Goal: Task Accomplishment & Management: Use online tool/utility

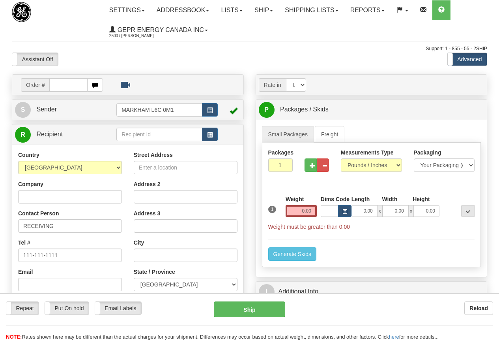
select select "2"
click at [303, 86] on select "Account Currency ARN AWG AUD AUS BHD BBD BFR BMD BRC BRL GBP UKL BND BGN CAD CH…" at bounding box center [296, 84] width 20 height 13
select select "CAD"
click at [286, 78] on select "Account Currency ARN AWG AUD AUS BHD BBD BFR BMD BRC BRL GBP UKL BND BGN CAD CH…" at bounding box center [296, 84] width 20 height 13
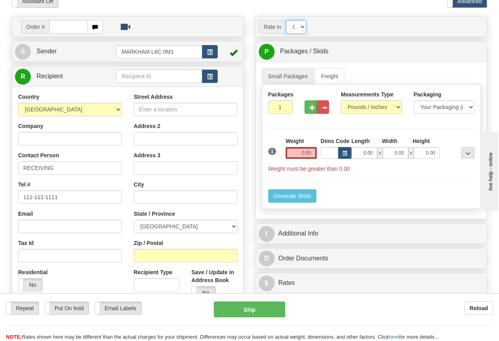
scroll to position [79, 0]
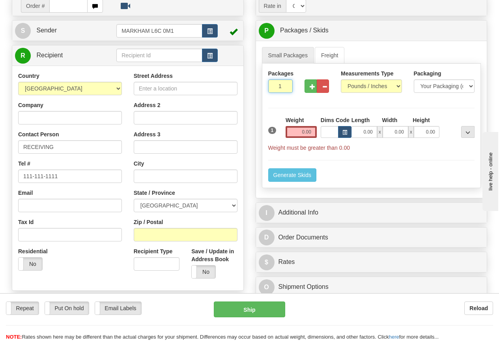
click at [279, 84] on input "1" at bounding box center [280, 85] width 24 height 13
click at [278, 84] on input "1" at bounding box center [280, 85] width 24 height 13
type input "8"
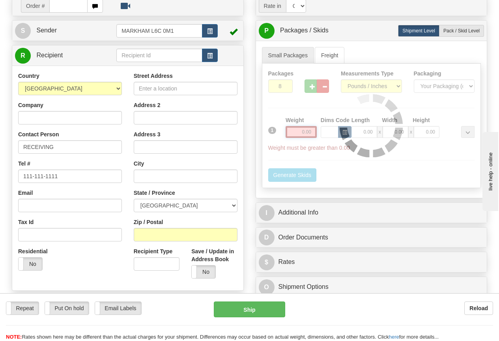
click at [301, 131] on div "Packages 8 1 Measurements Type" at bounding box center [371, 126] width 219 height 124
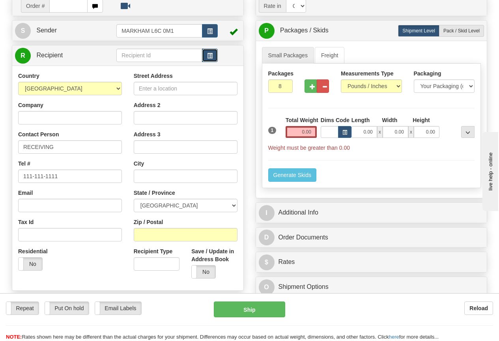
click at [211, 56] on span "button" at bounding box center [210, 55] width 6 height 5
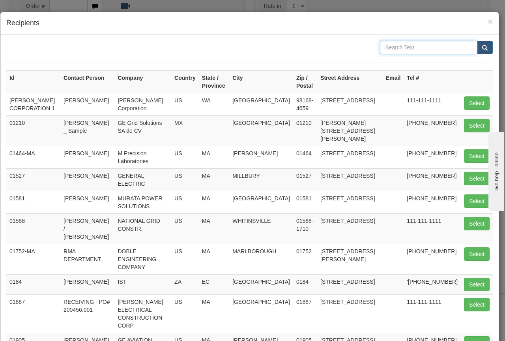
click at [388, 44] on input "text" at bounding box center [428, 47] width 97 height 13
type input "[GEOGRAPHIC_DATA]"
click at [482, 45] on span "submit" at bounding box center [485, 47] width 6 height 5
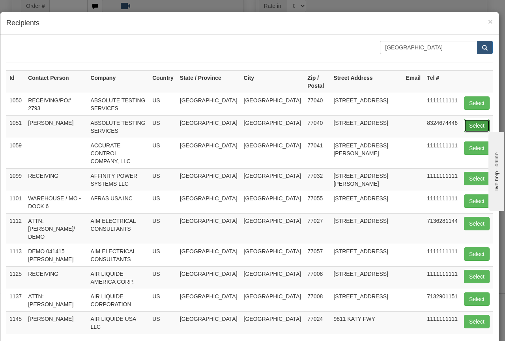
click at [473, 124] on button "Select" at bounding box center [477, 125] width 26 height 13
type input "1051"
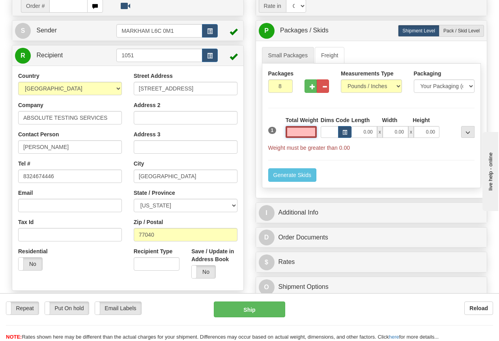
drag, startPoint x: 307, startPoint y: 131, endPoint x: 490, endPoint y: 100, distance: 186.4
click at [307, 131] on input "text" at bounding box center [301, 132] width 31 height 12
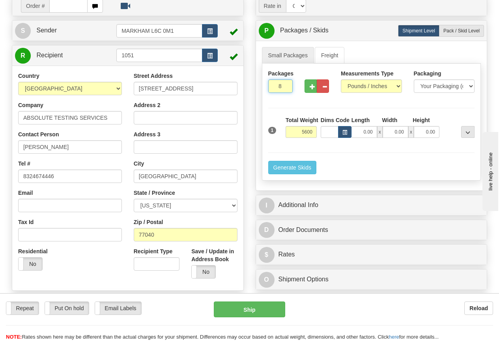
type input "5600.00"
click at [274, 85] on input "8" at bounding box center [280, 85] width 24 height 13
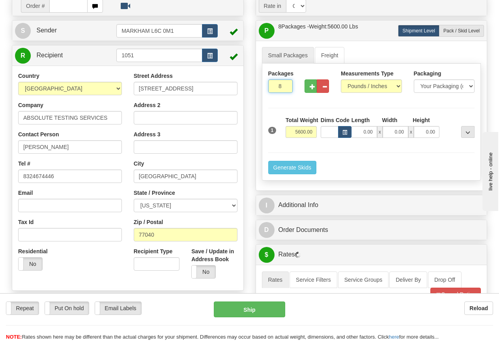
click at [274, 85] on input "8" at bounding box center [280, 85] width 24 height 13
type input "1"
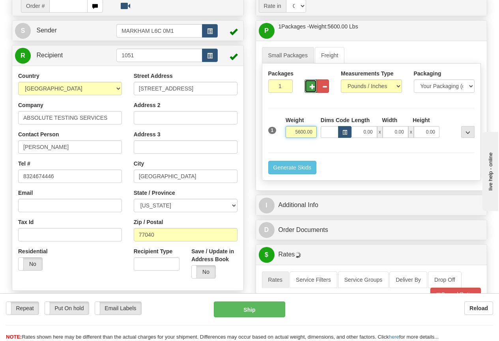
click at [291, 130] on input "5600.00" at bounding box center [301, 132] width 31 height 12
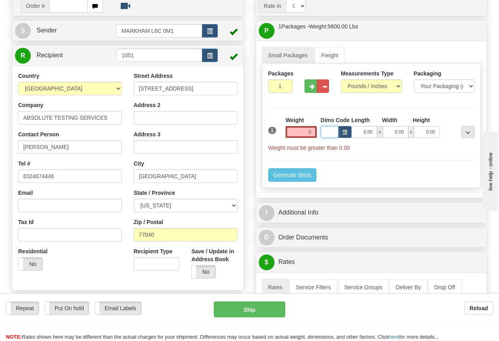
type input "0.00"
click at [334, 55] on link "Freight" at bounding box center [330, 55] width 30 height 17
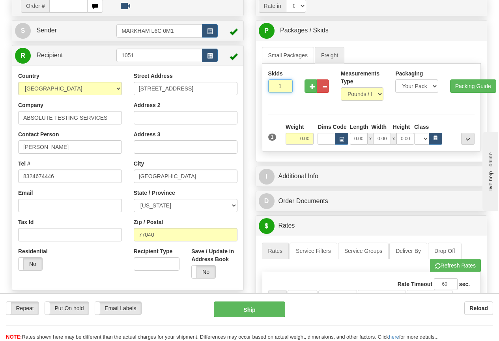
click at [275, 86] on input "1" at bounding box center [280, 85] width 24 height 13
type input "8"
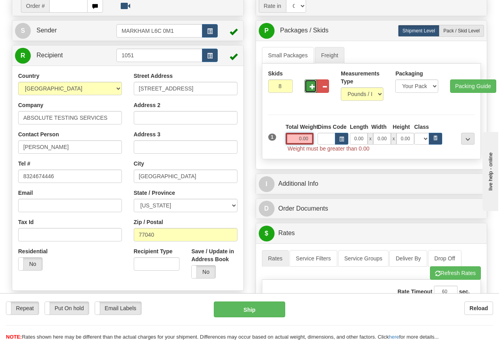
click at [295, 139] on input "0.00" at bounding box center [300, 139] width 28 height 12
click at [295, 139] on input "text" at bounding box center [300, 139] width 28 height 12
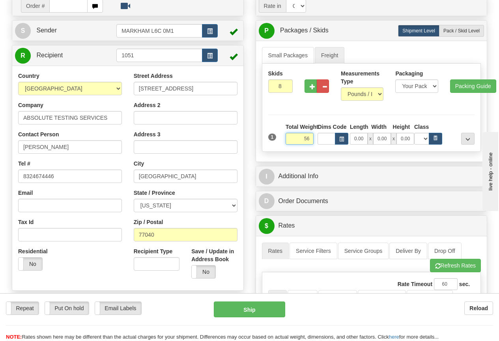
type input "5"
type input "5600.00"
type input "40.00"
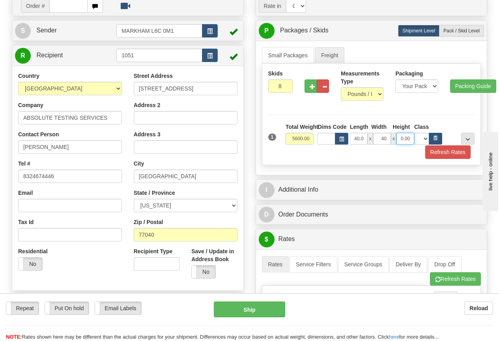
type input "40.00"
type input "60.00"
click at [427, 137] on select "N/A 50.0 55.0 60.0 65.0 70.0 85.0 92.5 100.0 125.0 175.0 250.0 300.0 400.0" at bounding box center [421, 139] width 15 height 12
select select "70.0"
click at [414, 133] on select "N/A 50.0 55.0 60.0 65.0 70.0 85.0 92.5 100.0 125.0 175.0 250.0 300.0 400.0" at bounding box center [421, 139] width 15 height 12
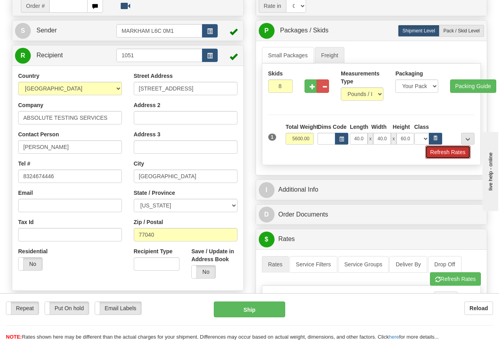
click at [457, 152] on button "Refresh Rates" at bounding box center [447, 151] width 45 height 13
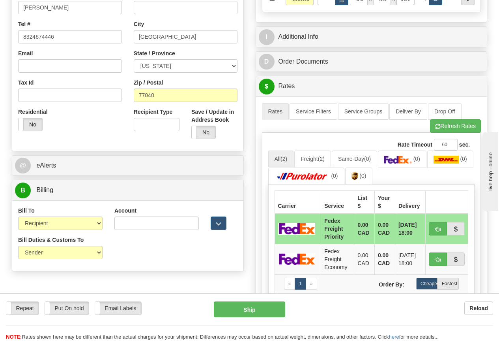
scroll to position [237, 0]
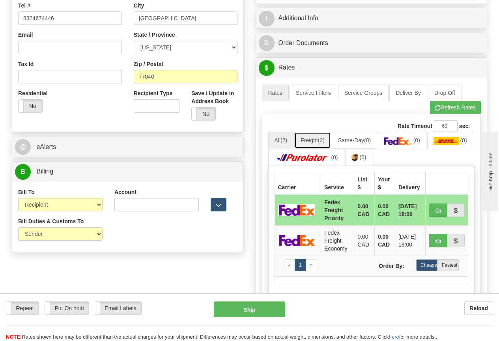
click at [314, 139] on link "Freight (2)" at bounding box center [312, 140] width 37 height 17
click at [314, 134] on link "Freight (2)" at bounding box center [312, 140] width 37 height 17
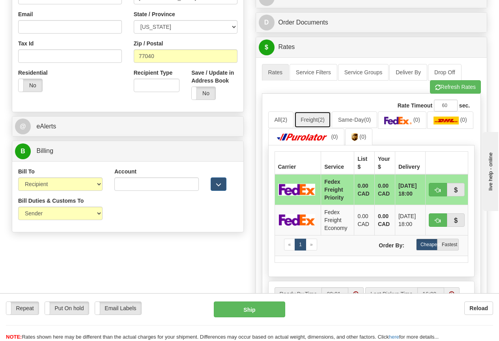
scroll to position [276, 0]
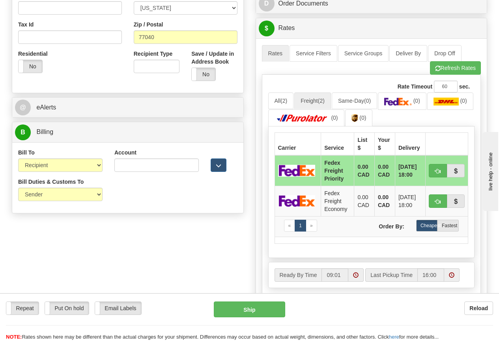
click at [380, 170] on td "0.00 CAD" at bounding box center [384, 170] width 21 height 31
click at [378, 196] on td "0.00 CAD" at bounding box center [384, 200] width 21 height 30
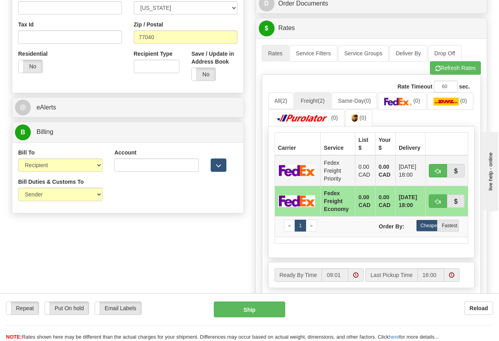
click at [378, 176] on td "0.00 CAD" at bounding box center [385, 170] width 20 height 31
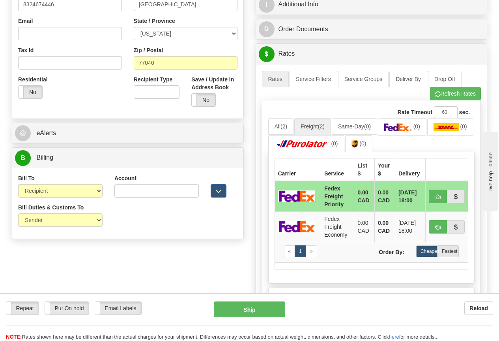
scroll to position [237, 0]
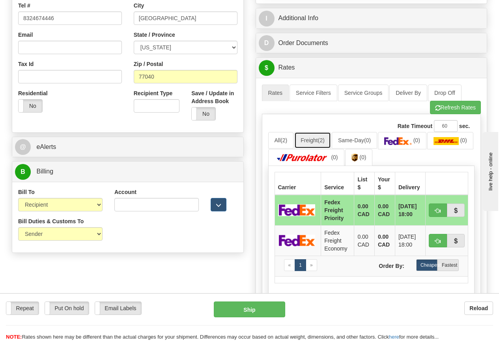
click at [314, 139] on link "Freight (2)" at bounding box center [312, 140] width 37 height 17
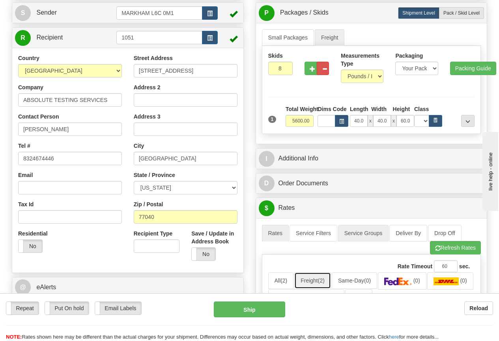
scroll to position [79, 0]
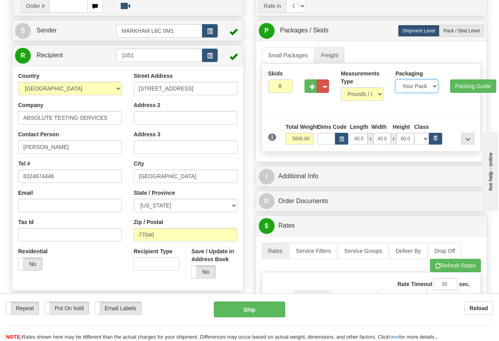
click at [422, 87] on select "Your Packaging (customer supplied) Box (carrier supplied) Bundle Euro Pallet Pa…" at bounding box center [416, 85] width 43 height 13
select select "22"
click at [395, 79] on select "Your Packaging (customer supplied) Box (carrier supplied) Bundle Euro Pallet Pa…" at bounding box center [416, 85] width 43 height 13
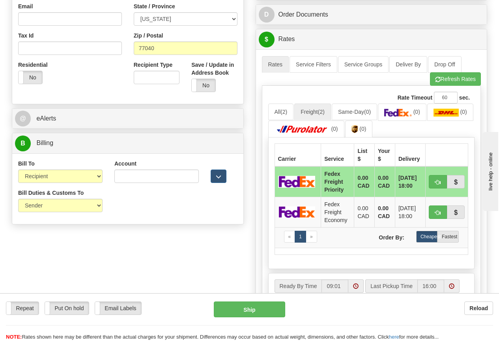
scroll to position [237, 0]
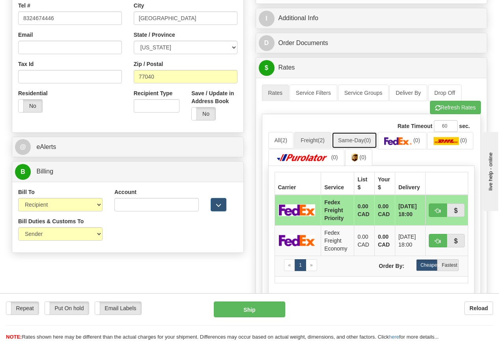
click at [361, 140] on link "Same-Day (0)" at bounding box center [354, 140] width 45 height 17
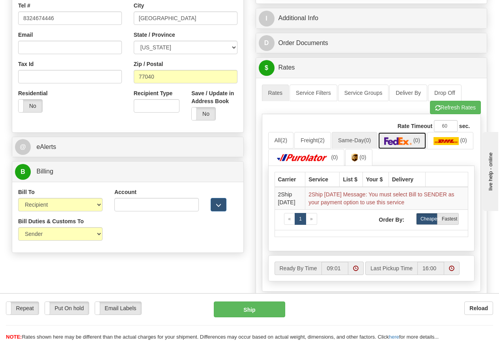
click at [401, 139] on img at bounding box center [398, 141] width 28 height 8
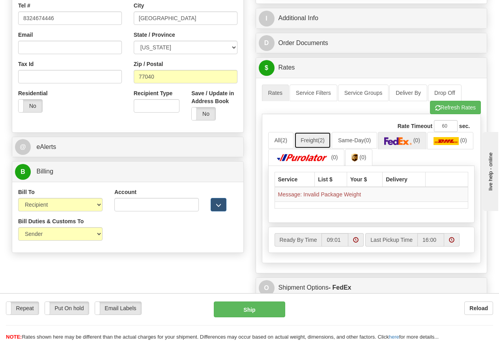
click at [322, 142] on span "(2)" at bounding box center [321, 140] width 7 height 6
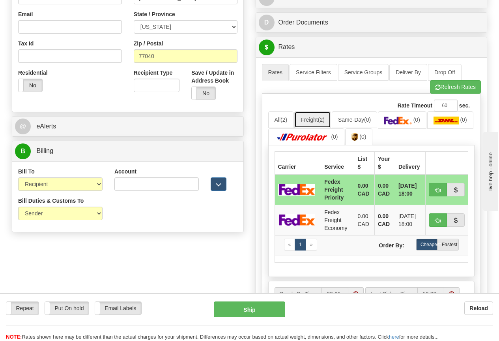
scroll to position [276, 0]
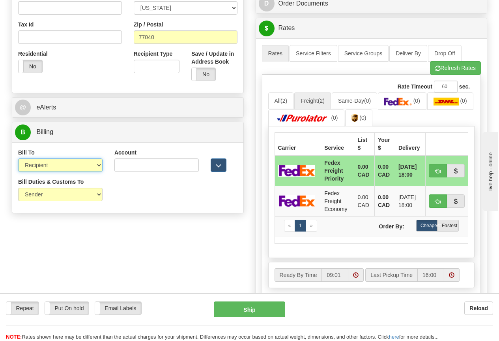
click at [96, 166] on select "Sender Recipient Third Party Collect" at bounding box center [60, 164] width 84 height 13
select select "1"
click at [18, 158] on select "Sender Recipient Third Party Collect" at bounding box center [60, 164] width 84 height 13
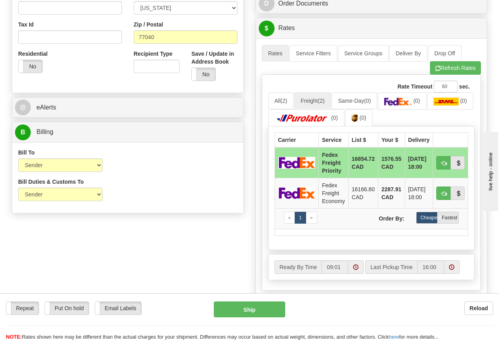
click at [394, 164] on td "1576.55 CAD" at bounding box center [391, 162] width 27 height 31
click at [450, 110] on ul "All (2) Freight (2) Same-Day (0) (0) (0) (0) (0)" at bounding box center [371, 109] width 207 height 34
